Goal: Task Accomplishment & Management: Manage account settings

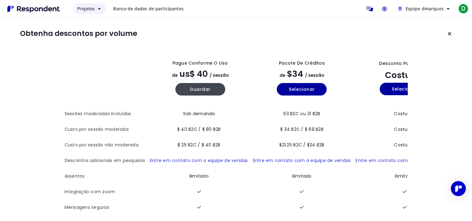
click at [78, 7] on span "Projetos" at bounding box center [85, 9] width 17 height 6
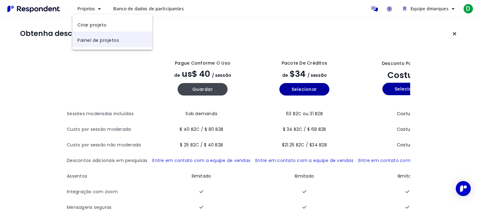
click at [94, 42] on link "Painel de projetos" at bounding box center [112, 39] width 80 height 15
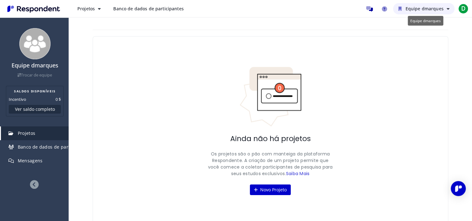
click at [425, 9] on span "Equipe dmarques" at bounding box center [425, 9] width 38 height 6
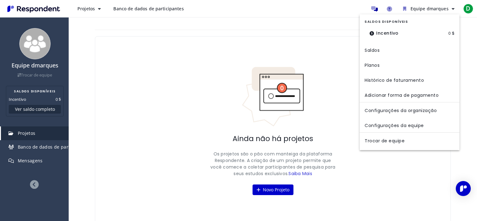
click at [425, 8] on md-backdrop at bounding box center [238, 110] width 477 height 221
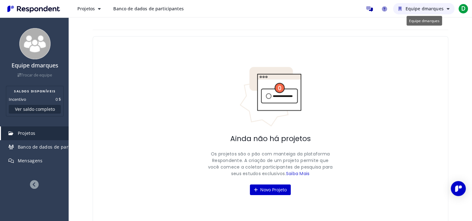
click at [404, 8] on button "Equipe dmarques" at bounding box center [424, 8] width 62 height 11
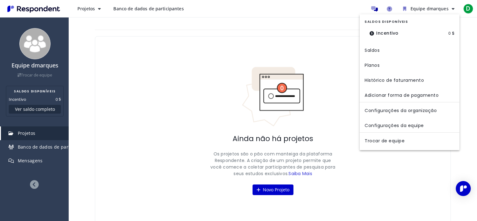
click at [405, 8] on md-backdrop at bounding box center [238, 110] width 477 height 221
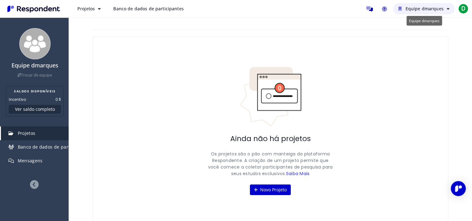
click at [447, 9] on icon "Equipe dmarques |" at bounding box center [448, 9] width 3 height 4
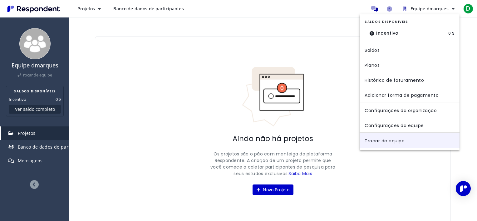
click at [390, 141] on link "Trocar de equipe" at bounding box center [410, 140] width 100 height 15
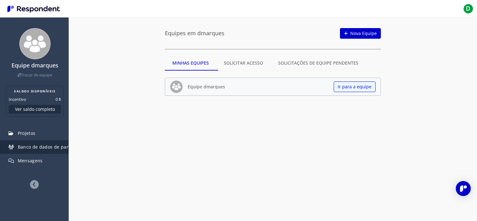
click at [40, 150] on span "Banco de dados de participantes" at bounding box center [54, 147] width 72 height 6
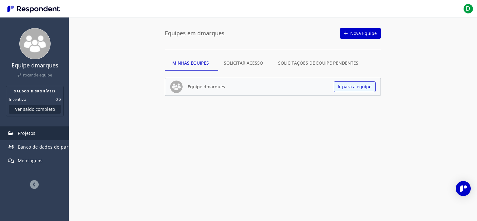
click at [36, 137] on link "Projetos" at bounding box center [35, 133] width 68 height 14
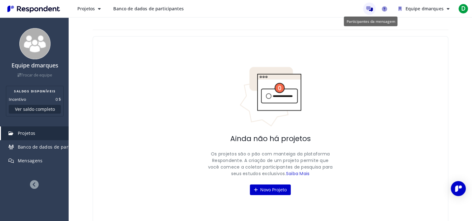
click at [373, 7] on icon "Message participants" at bounding box center [370, 8] width 7 height 5
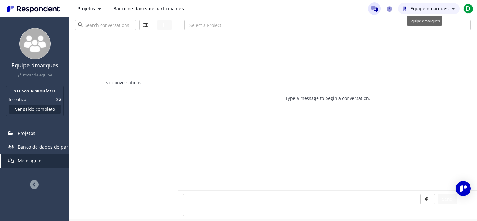
click at [401, 7] on button "Equipe dmarques" at bounding box center [429, 8] width 62 height 11
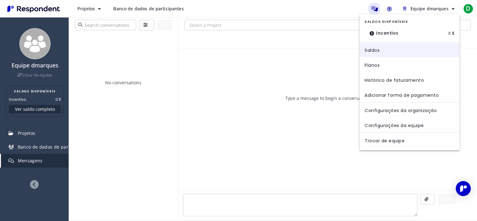
click at [382, 51] on link "Saldos" at bounding box center [410, 49] width 100 height 15
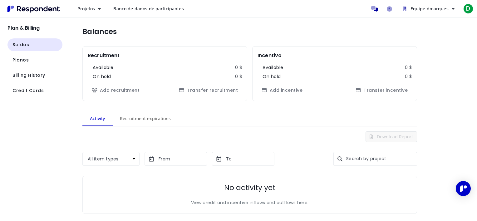
scroll to position [7, 0]
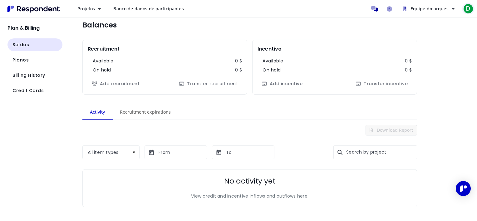
click at [465, 7] on span "D" at bounding box center [468, 9] width 10 height 10
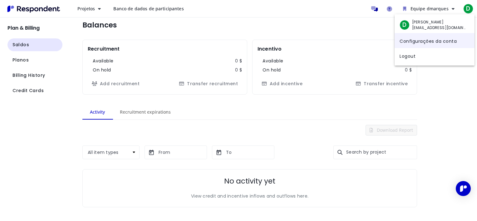
click at [421, 43] on link "Configurações da conta" at bounding box center [435, 40] width 80 height 15
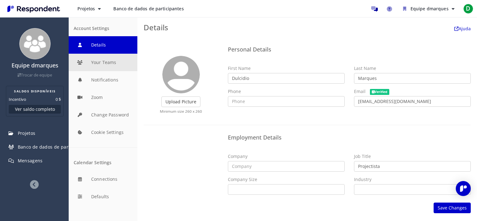
click at [101, 63] on button "Your Teams" at bounding box center [103, 62] width 69 height 17
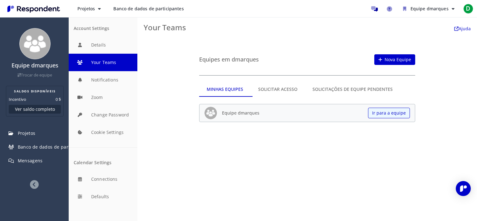
click at [102, 35] on div "Account Settings" at bounding box center [103, 28] width 69 height 17
click at [95, 49] on button "Details" at bounding box center [103, 44] width 69 height 17
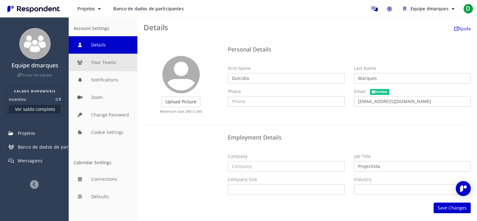
click at [101, 64] on button "Your Teams" at bounding box center [103, 62] width 69 height 17
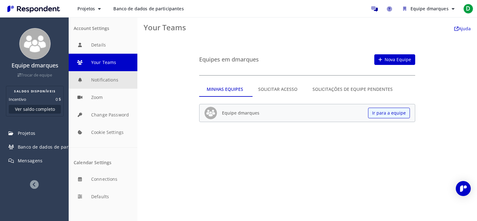
click at [97, 79] on button "Notifications" at bounding box center [103, 79] width 69 height 17
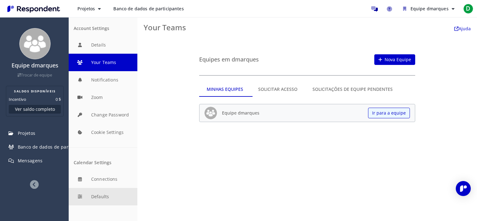
click at [101, 195] on button "Defaults" at bounding box center [103, 196] width 69 height 17
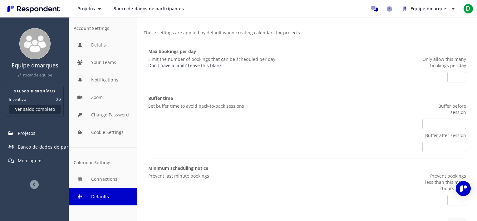
scroll to position [21, 0]
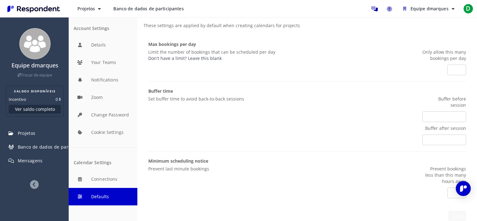
click at [30, 10] on img "Navegação principal" at bounding box center [33, 9] width 57 height 10
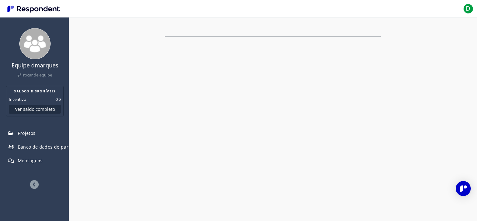
click at [30, 10] on img "Navegação principal" at bounding box center [33, 9] width 57 height 10
click at [7, 8] on img "Navegação principal" at bounding box center [33, 9] width 57 height 10
click at [16, 8] on img "Navegação principal" at bounding box center [33, 9] width 57 height 10
